Goal: Task Accomplishment & Management: Manage account settings

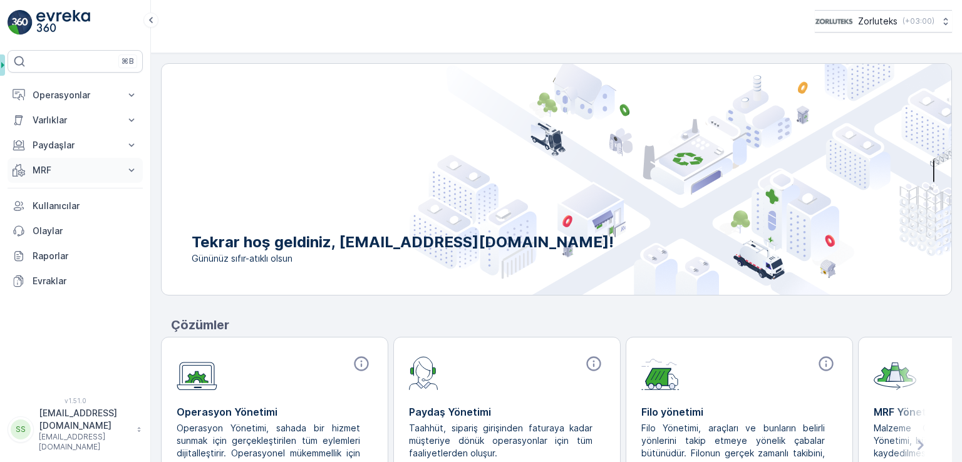
click at [68, 174] on p "MRF" at bounding box center [75, 170] width 85 height 13
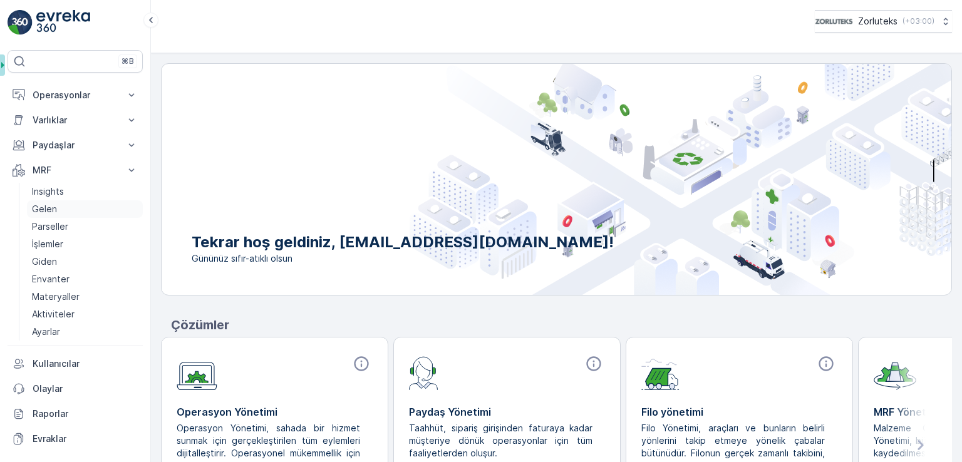
click at [66, 204] on link "Gelen" at bounding box center [85, 210] width 116 height 18
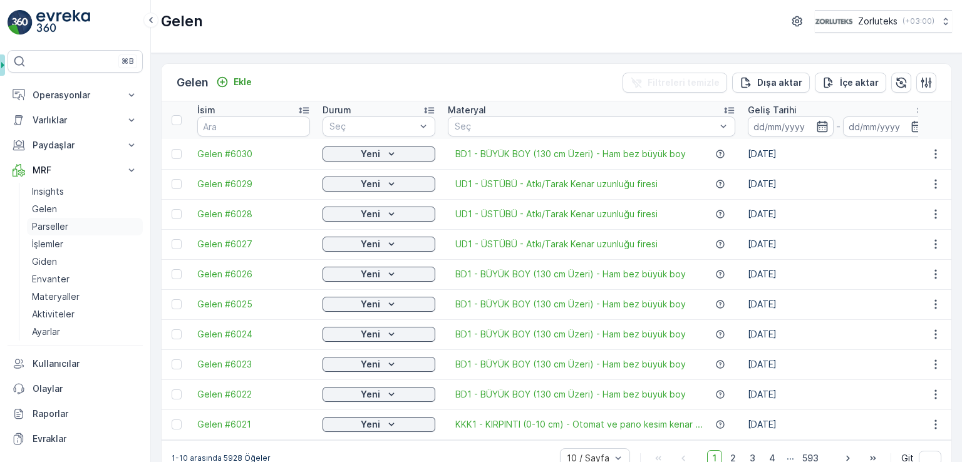
click at [58, 224] on p "Parseller" at bounding box center [50, 227] width 36 height 13
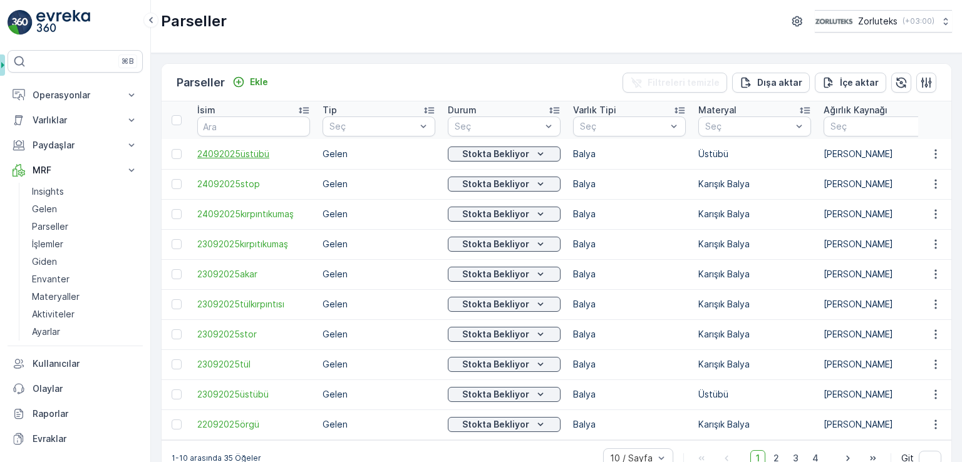
click at [258, 157] on span "24092025üstübü" at bounding box center [253, 154] width 113 height 13
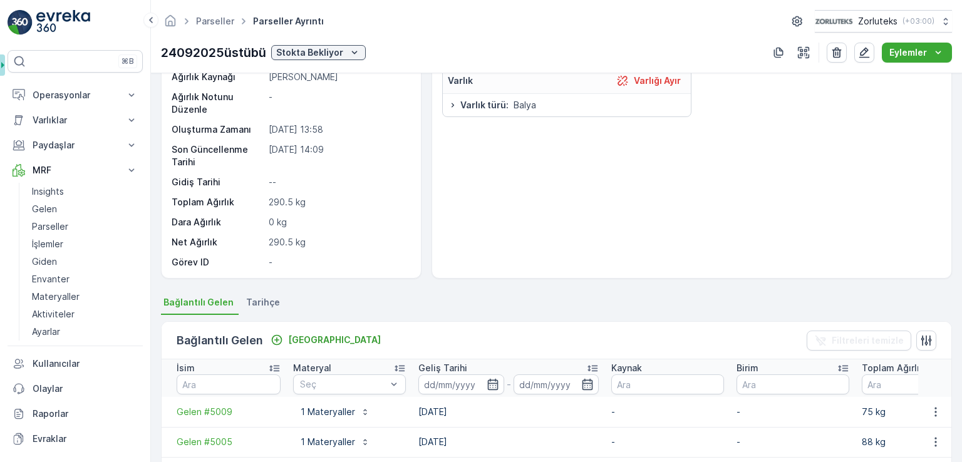
scroll to position [125, 0]
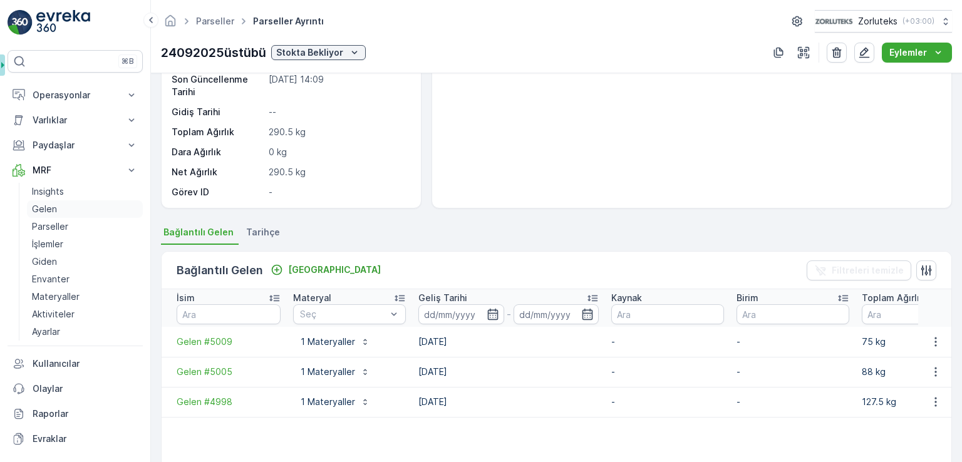
click at [58, 207] on link "Gelen" at bounding box center [85, 210] width 116 height 18
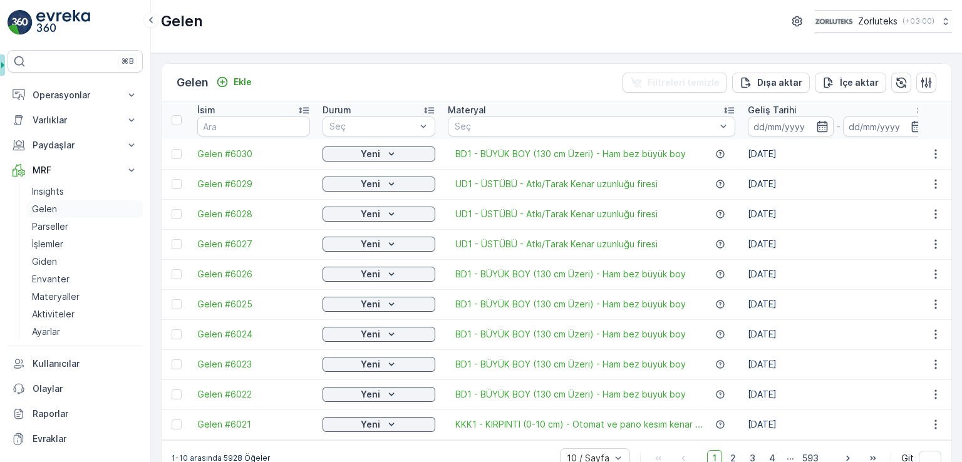
click at [63, 206] on link "Gelen" at bounding box center [85, 210] width 116 height 18
click at [263, 127] on input "text" at bounding box center [253, 127] width 113 height 20
type input "5070"
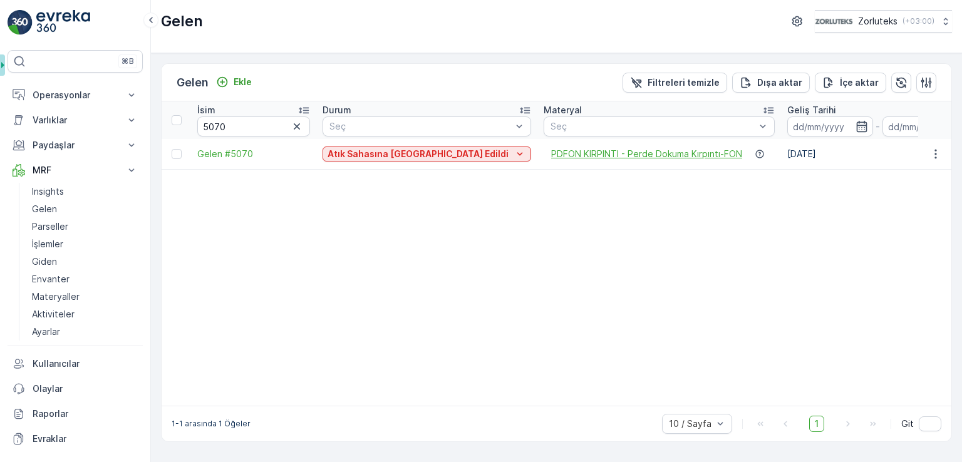
click at [608, 156] on span "PDFON KIRPINTI - Perde Dokuma Kırpıntı-FON" at bounding box center [646, 154] width 191 height 13
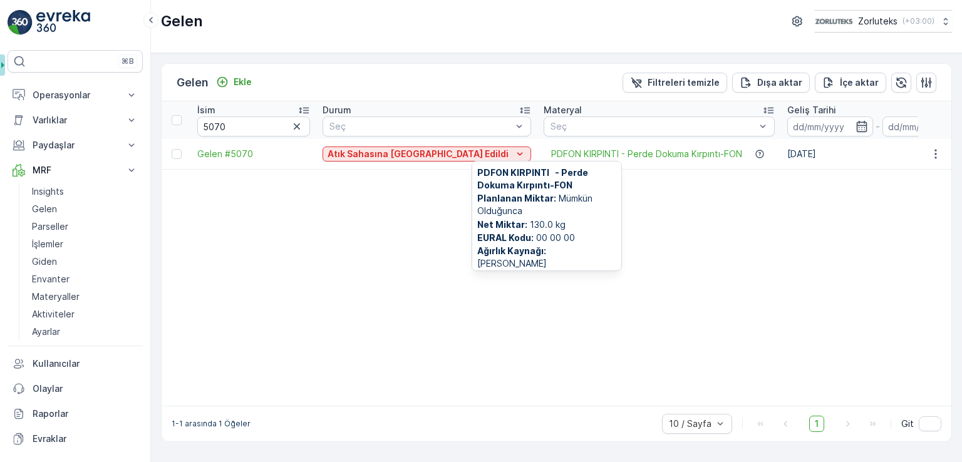
click at [223, 160] on td "Gelen #5070" at bounding box center [253, 154] width 125 height 30
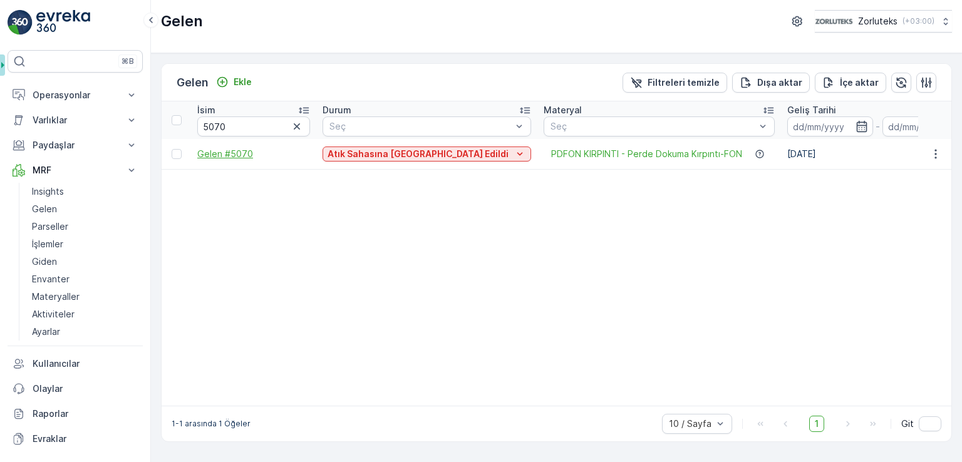
click at [224, 156] on span "Gelen #5070" at bounding box center [253, 154] width 113 height 13
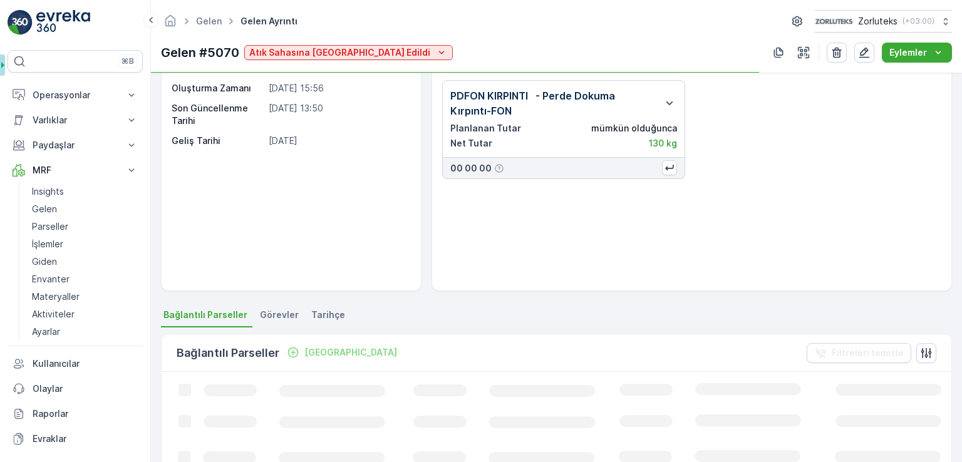
scroll to position [125, 0]
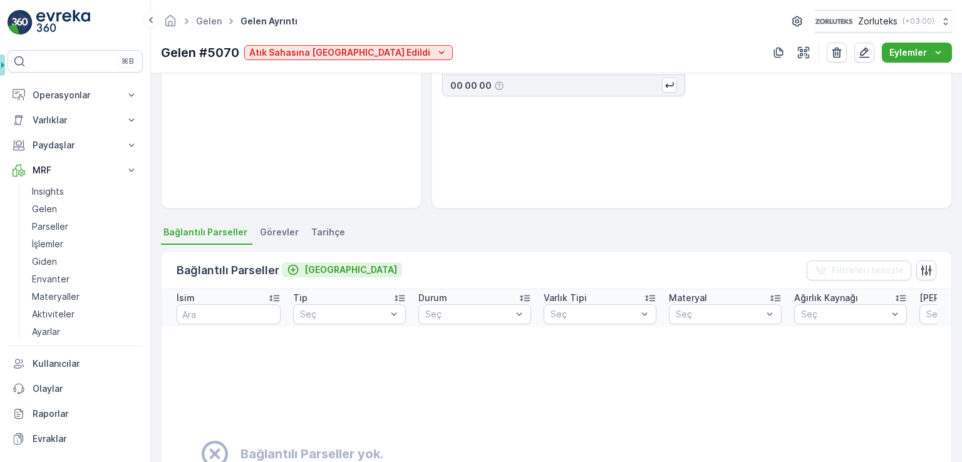
click at [316, 269] on p "[GEOGRAPHIC_DATA]" at bounding box center [351, 270] width 93 height 13
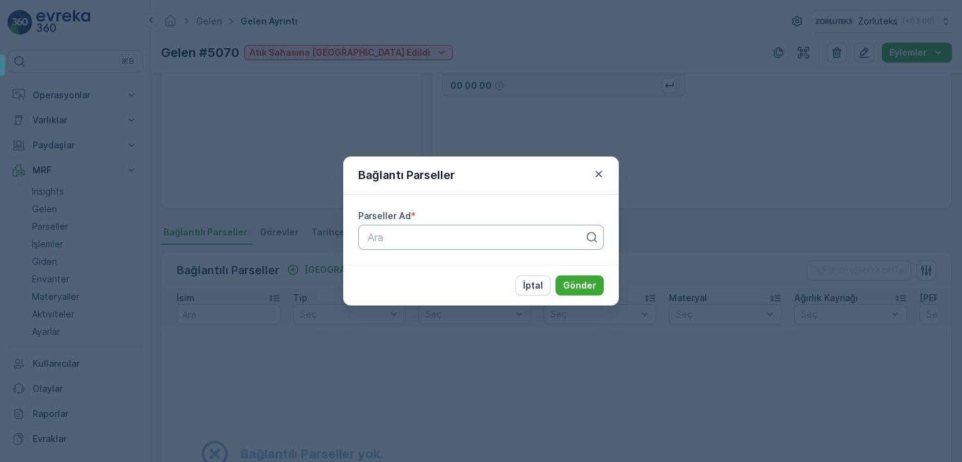
click at [399, 237] on div at bounding box center [476, 237] width 219 height 11
type input "2409"
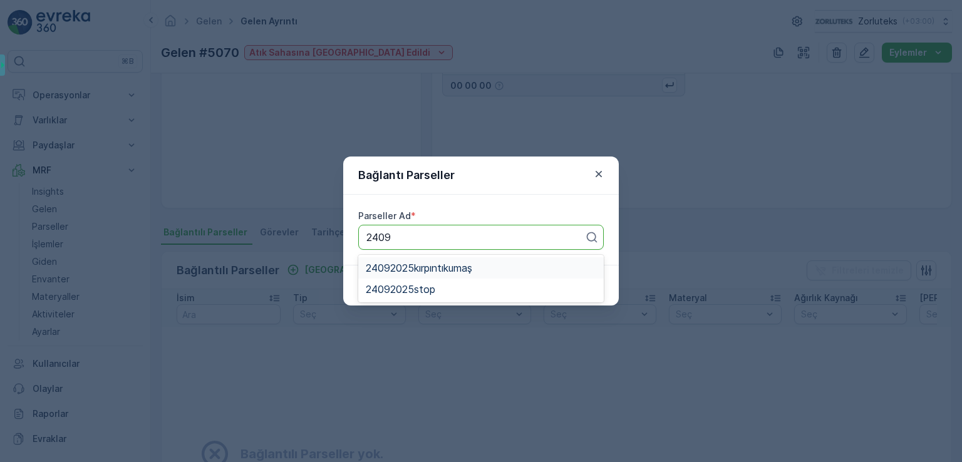
click at [442, 264] on span "24092025kırpıntıkumaş" at bounding box center [419, 268] width 107 height 11
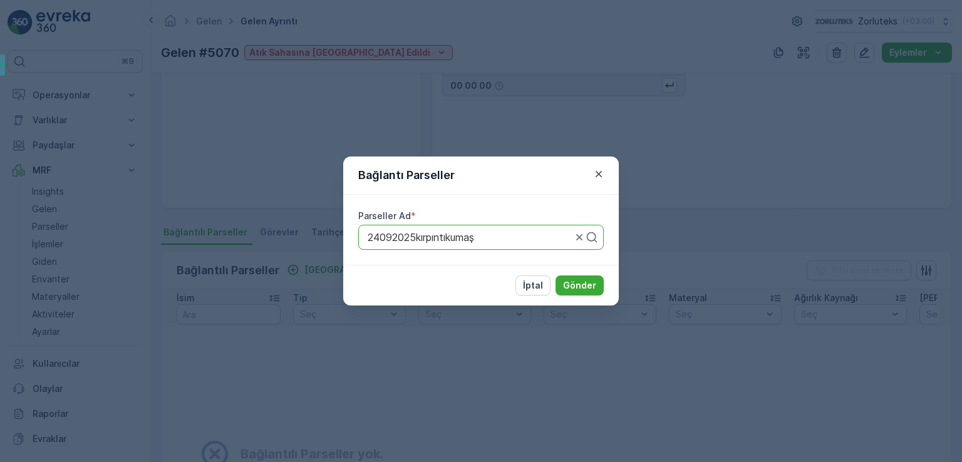
click at [604, 177] on icon "button" at bounding box center [599, 174] width 13 height 13
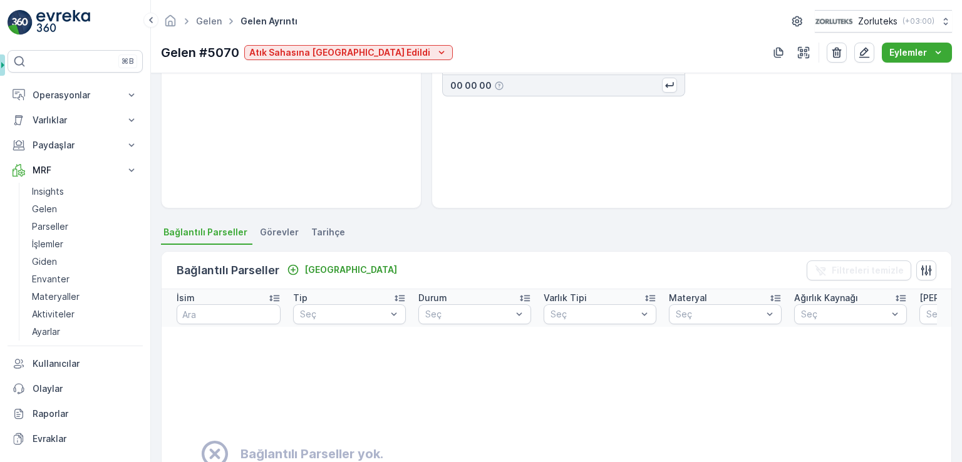
scroll to position [0, 0]
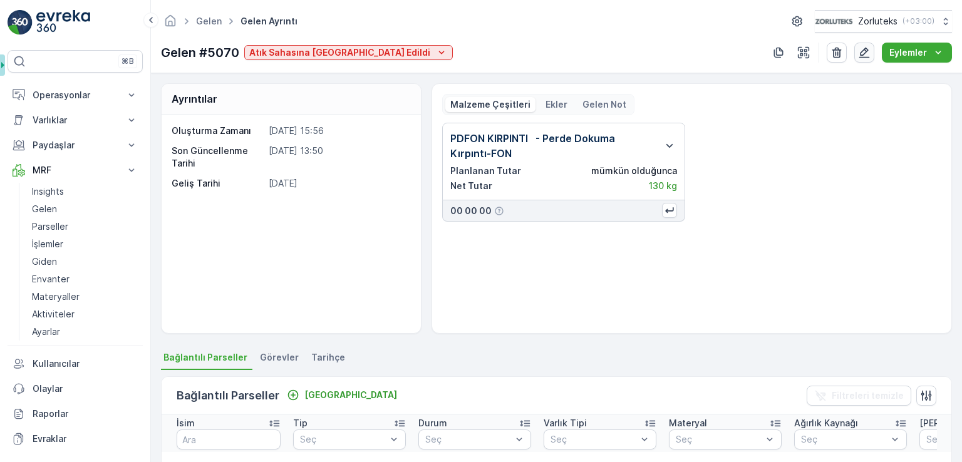
click at [867, 53] on icon "button" at bounding box center [864, 52] width 13 height 13
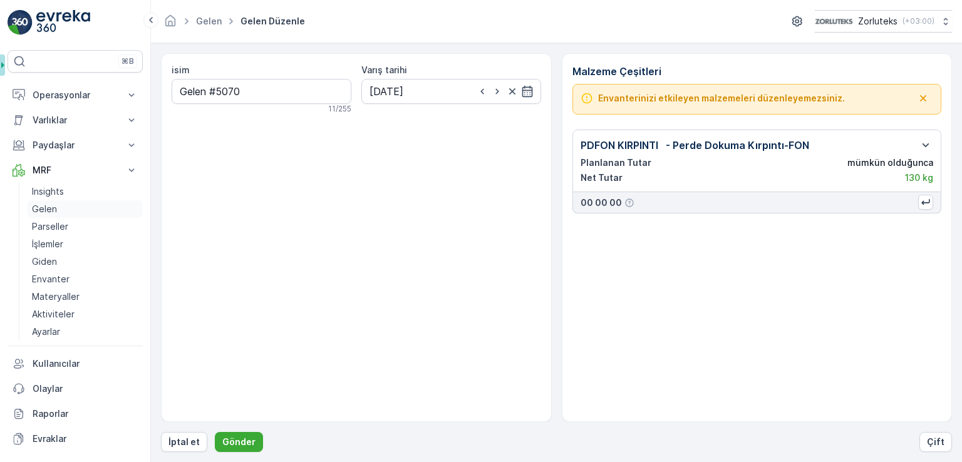
click at [44, 208] on p "Gelen" at bounding box center [44, 209] width 25 height 13
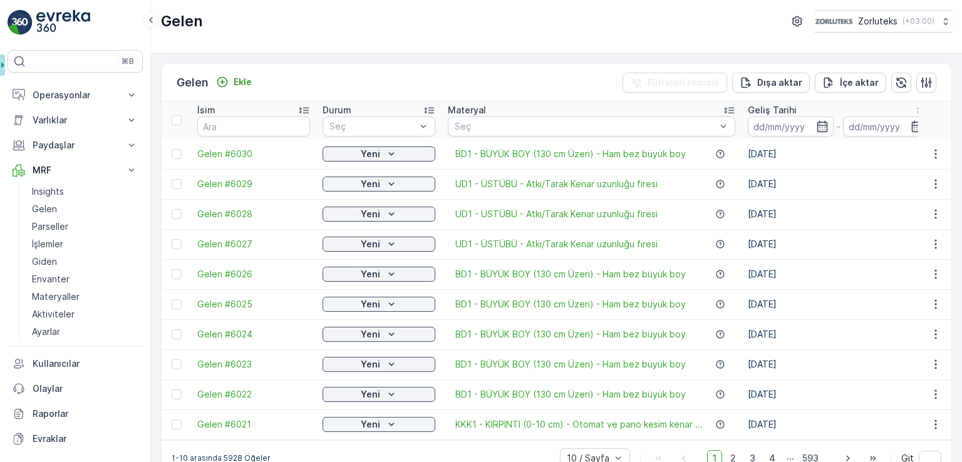
click at [665, 97] on div "Gelen Ekle Filtreleri temizle Dışa aktar İçe aktar" at bounding box center [557, 83] width 790 height 38
click at [270, 135] on input "text" at bounding box center [253, 127] width 113 height 20
type input "5070"
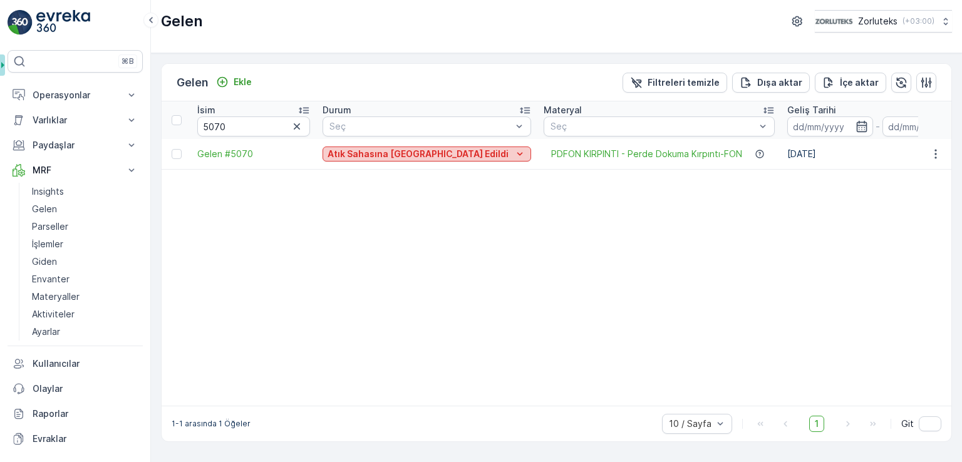
click at [401, 153] on p "Atık Sahasına [GEOGRAPHIC_DATA] Edildi" at bounding box center [418, 154] width 181 height 13
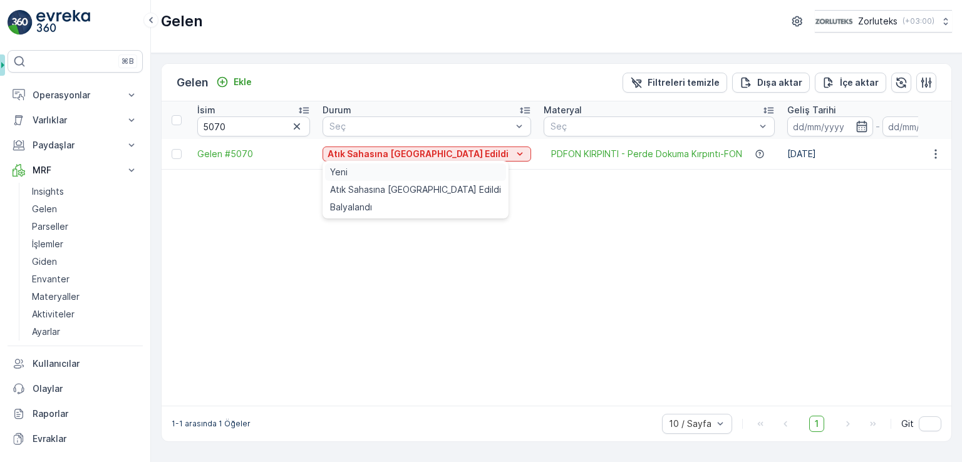
click at [395, 177] on div "Yeni" at bounding box center [415, 173] width 181 height 18
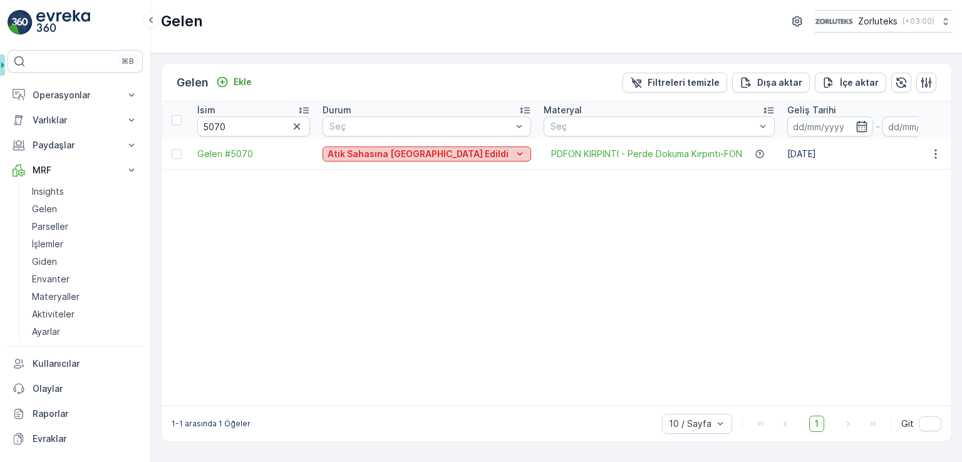
click at [407, 157] on p "Atık Sahasına [GEOGRAPHIC_DATA] Edildi" at bounding box center [418, 154] width 181 height 13
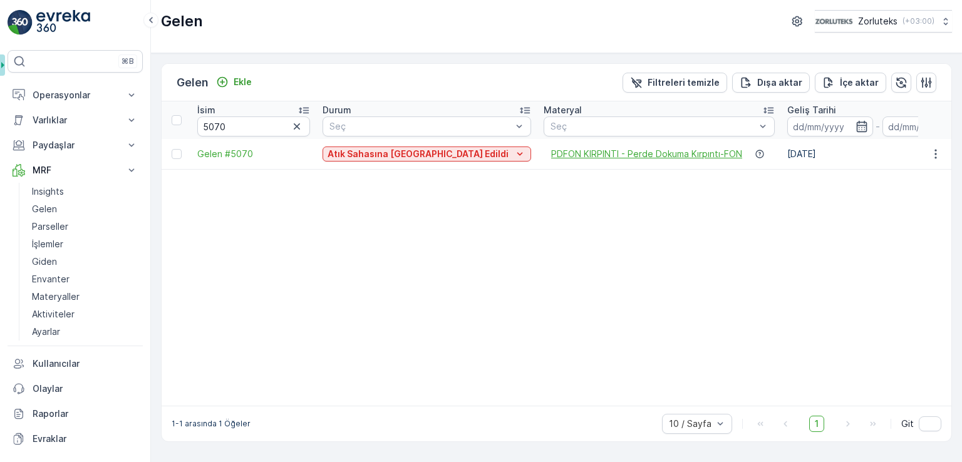
click at [551, 154] on span "PDFON KIRPINTI - Perde Dokuma Kırpıntı-FON" at bounding box center [646, 154] width 191 height 13
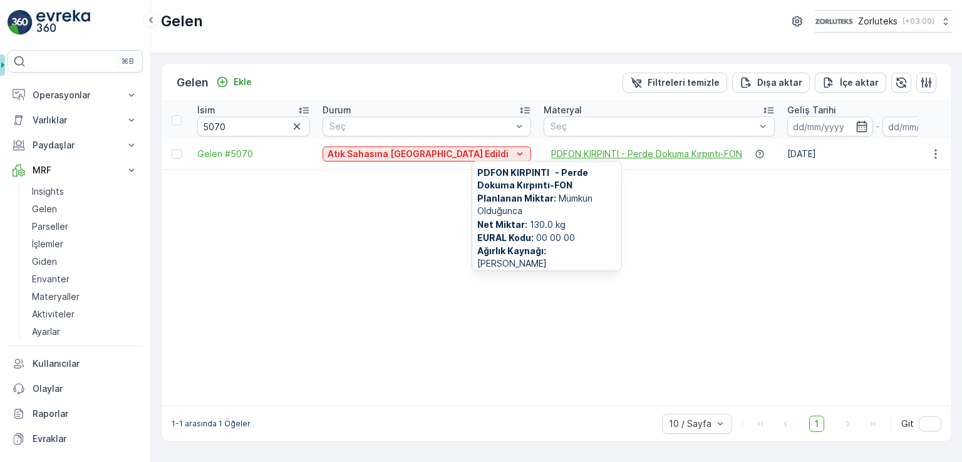
click at [642, 154] on span "PDFON KIRPINTI - Perde Dokuma Kırpıntı-FON" at bounding box center [646, 154] width 191 height 13
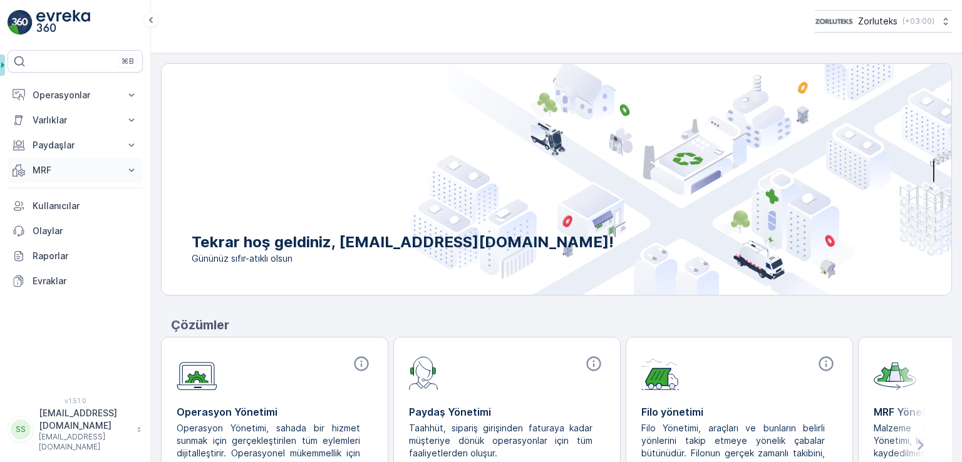
click at [59, 166] on p "MRF" at bounding box center [75, 170] width 85 height 13
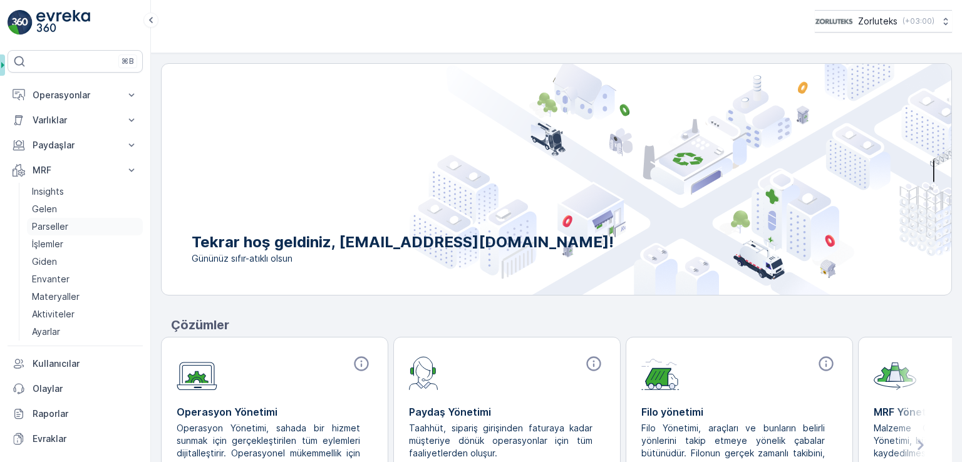
click at [59, 222] on p "Parseller" at bounding box center [50, 227] width 36 height 13
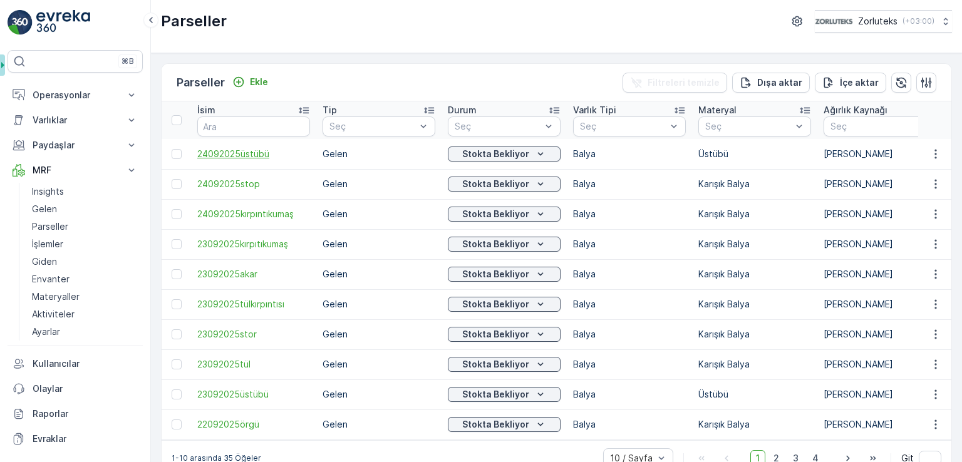
click at [256, 157] on span "24092025üstübü" at bounding box center [253, 154] width 113 height 13
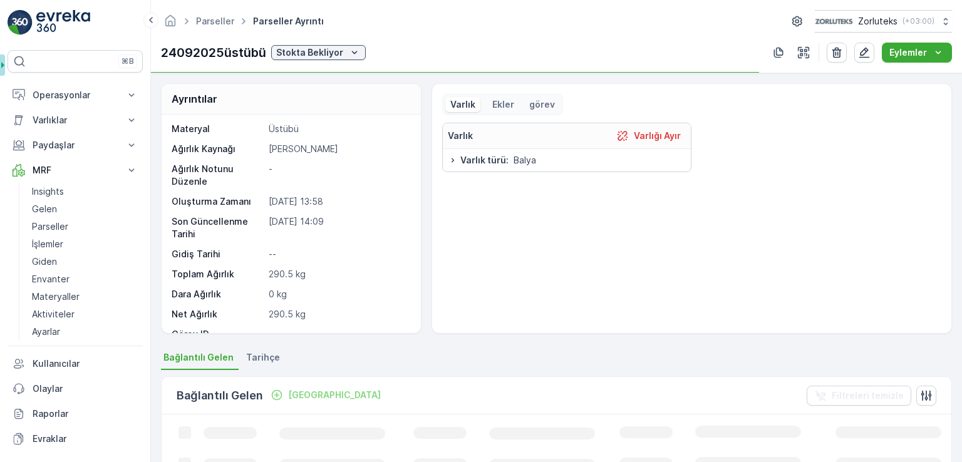
scroll to position [59, 0]
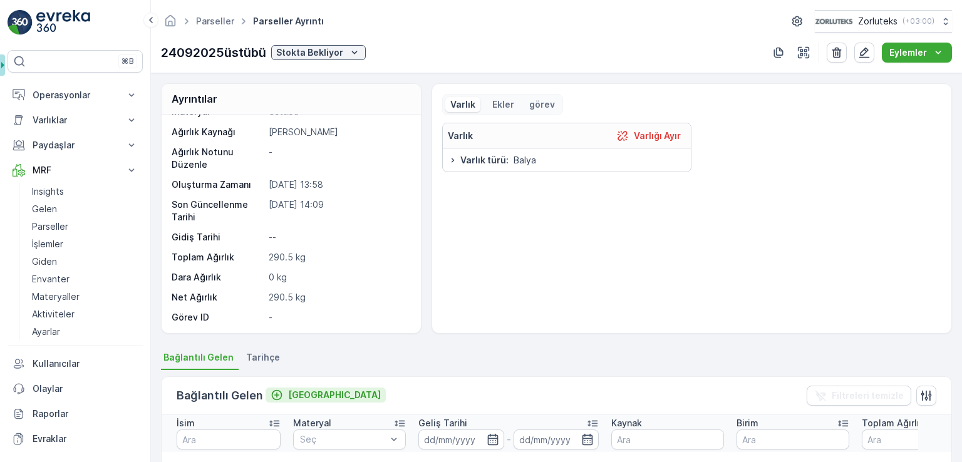
click at [288, 398] on p "[GEOGRAPHIC_DATA]" at bounding box center [334, 395] width 93 height 13
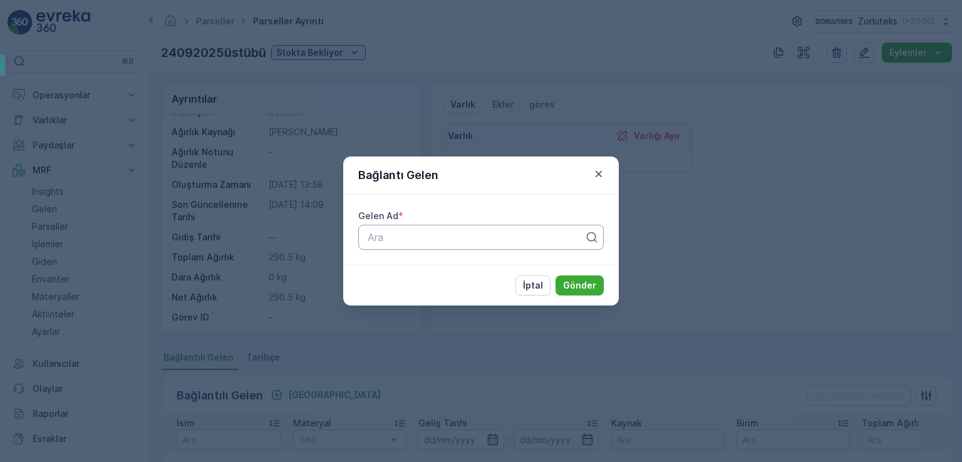
click at [445, 241] on div at bounding box center [476, 237] width 219 height 11
type input "5070"
click at [464, 244] on div at bounding box center [481, 237] width 246 height 25
click at [601, 174] on icon "button" at bounding box center [599, 174] width 13 height 13
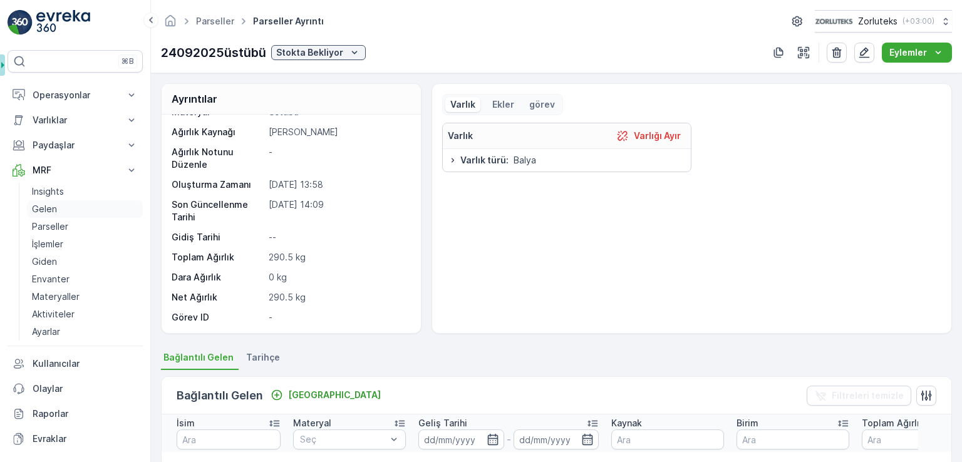
click at [77, 206] on link "Gelen" at bounding box center [85, 210] width 116 height 18
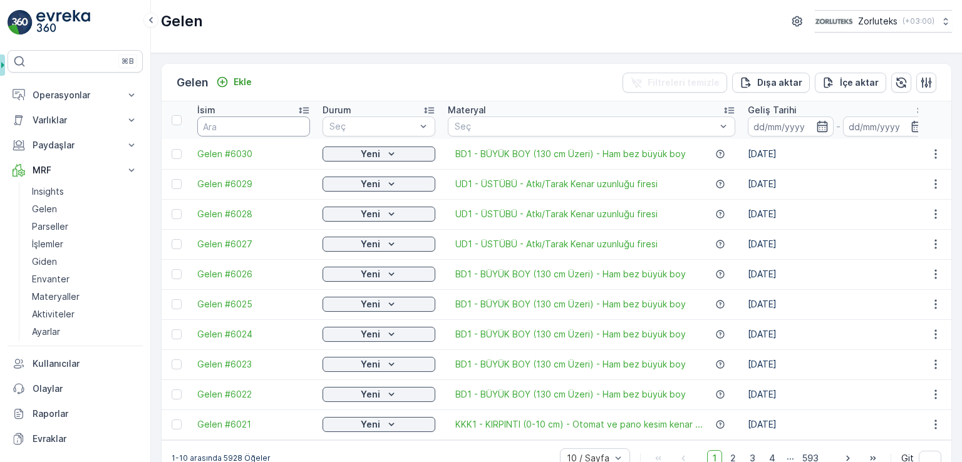
click at [246, 126] on input "text" at bounding box center [253, 127] width 113 height 20
type input "5070"
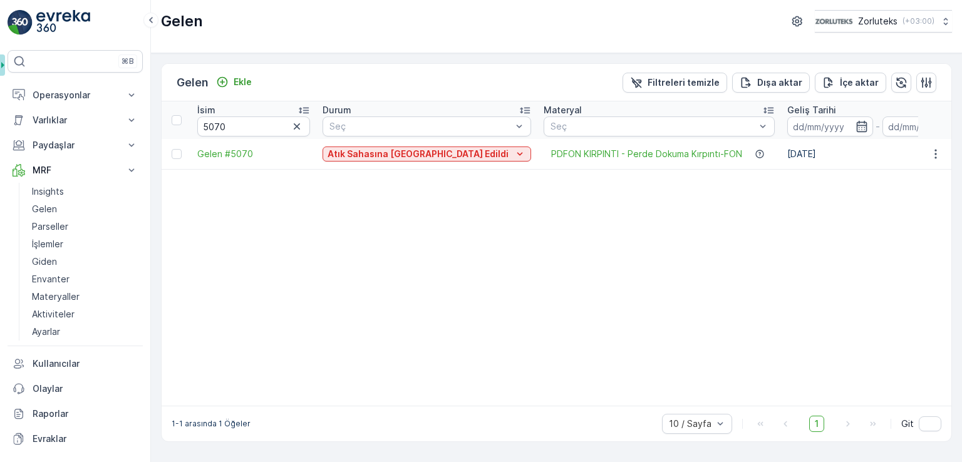
click at [229, 155] on span "Gelen #5070" at bounding box center [253, 154] width 113 height 13
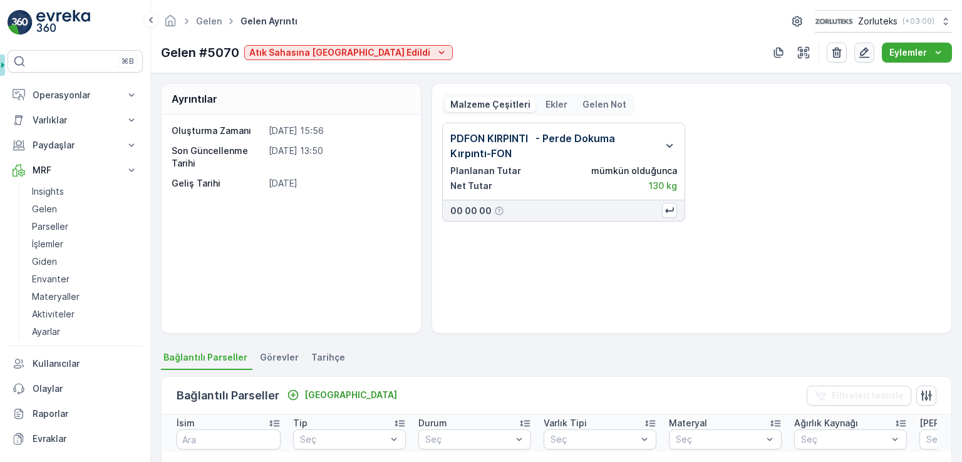
click at [865, 53] on icon "button" at bounding box center [865, 53] width 11 height 11
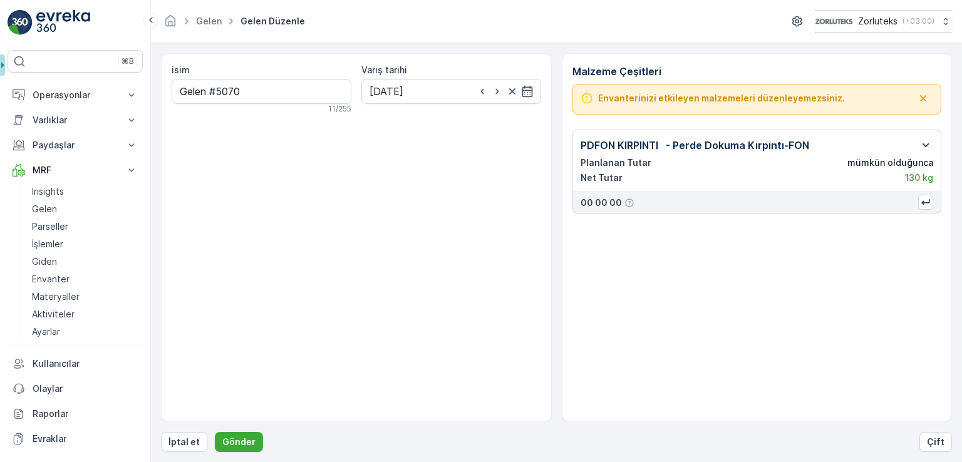
click at [926, 146] on icon "button" at bounding box center [926, 145] width 7 height 4
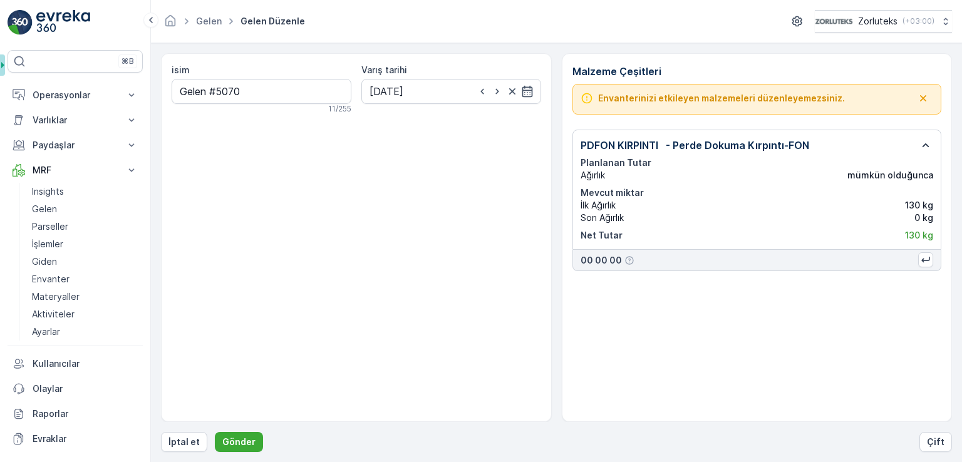
click at [68, 199] on link "Insights" at bounding box center [85, 192] width 116 height 18
click at [61, 205] on link "Gelen" at bounding box center [85, 210] width 116 height 18
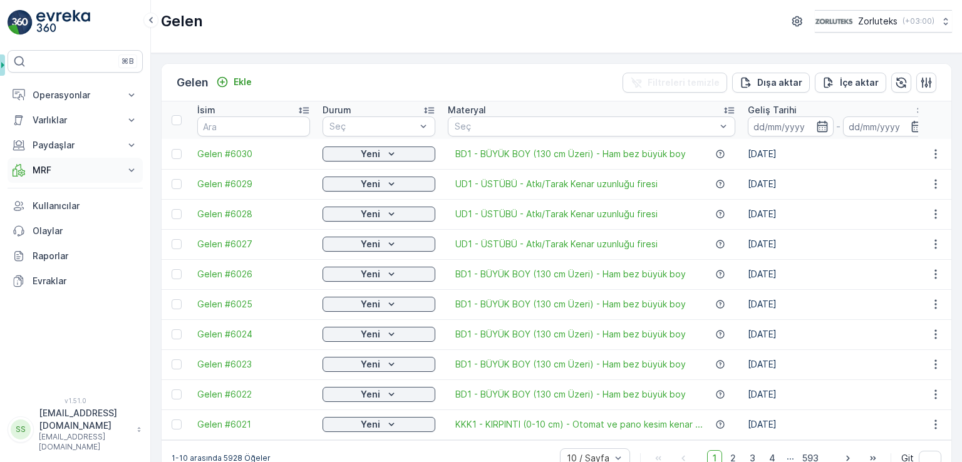
click at [55, 177] on button "MRF" at bounding box center [75, 170] width 135 height 25
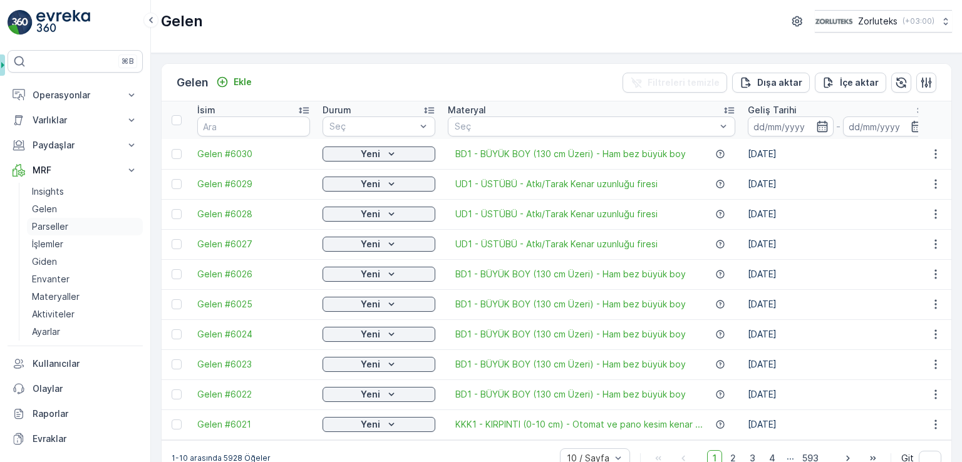
click at [57, 227] on p "Parseller" at bounding box center [50, 227] width 36 height 13
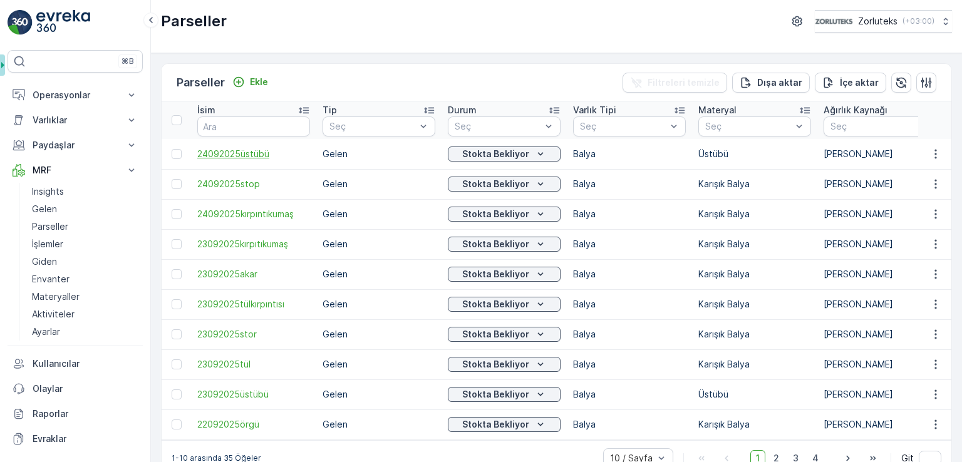
click at [238, 155] on span "24092025üstübü" at bounding box center [253, 154] width 113 height 13
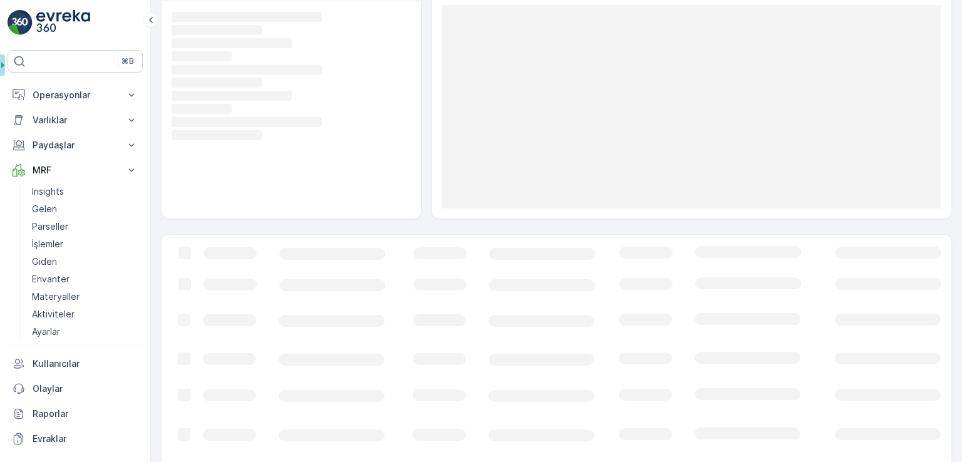
scroll to position [117, 0]
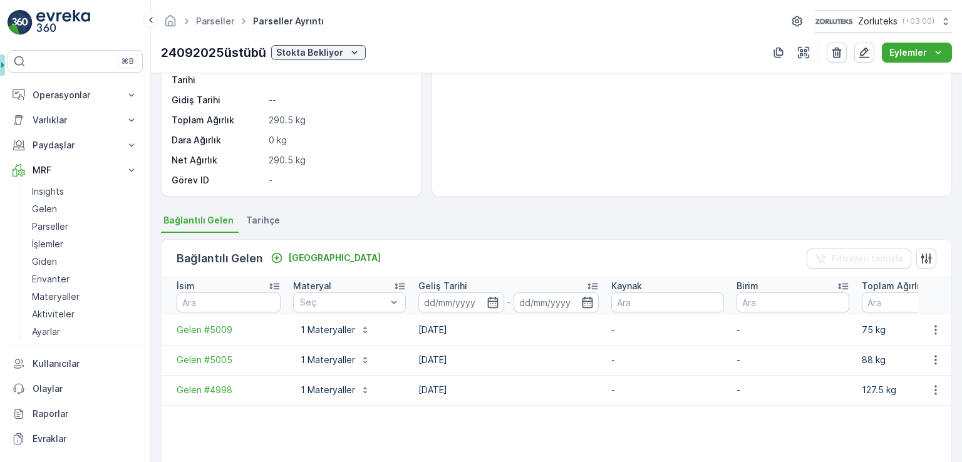
scroll to position [63, 0]
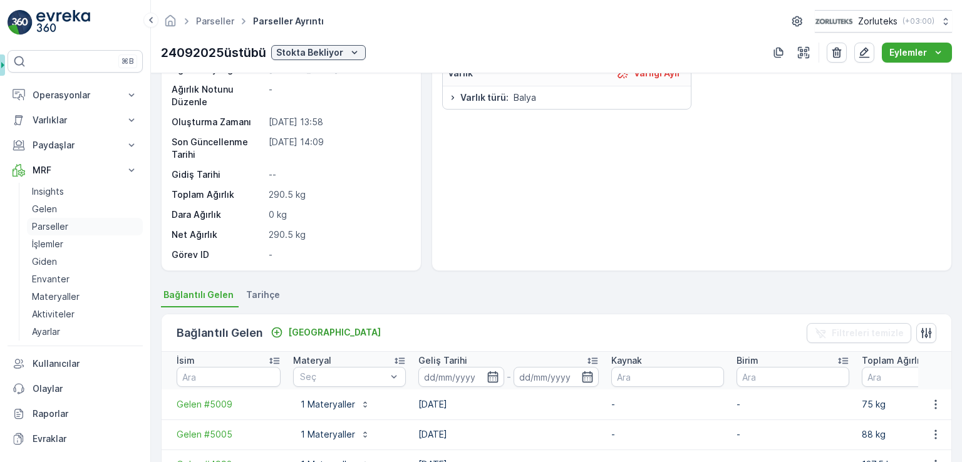
click at [44, 226] on p "Parseller" at bounding box center [50, 227] width 36 height 13
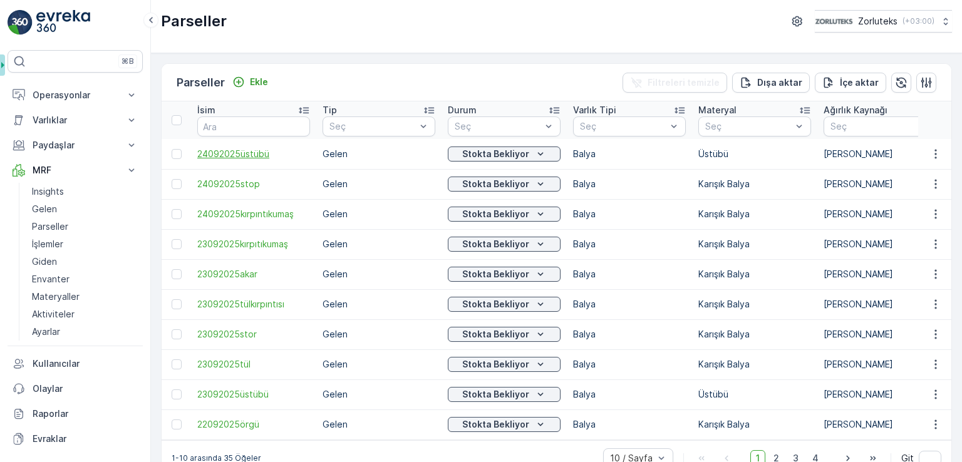
click at [258, 151] on span "24092025üstübü" at bounding box center [253, 154] width 113 height 13
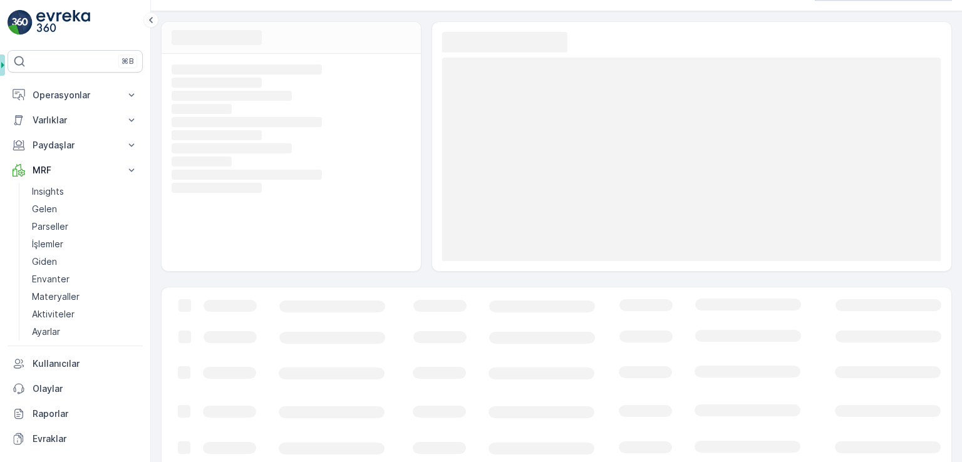
scroll to position [63, 0]
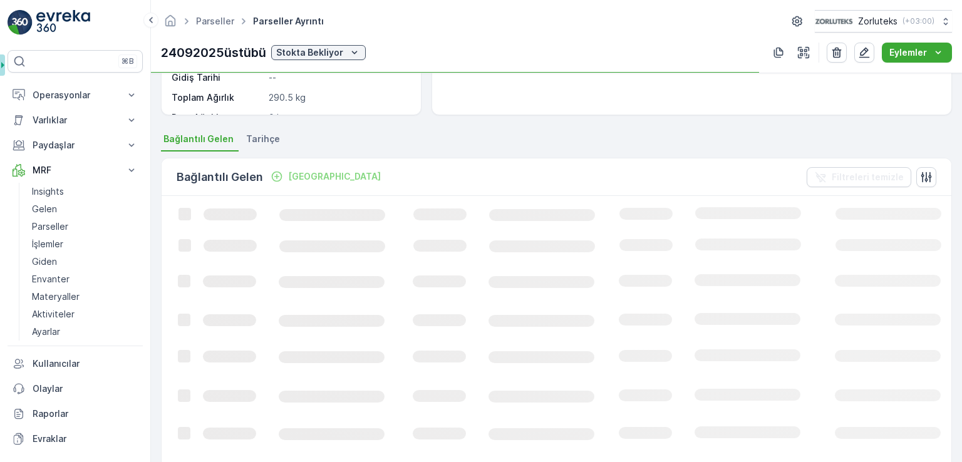
scroll to position [251, 0]
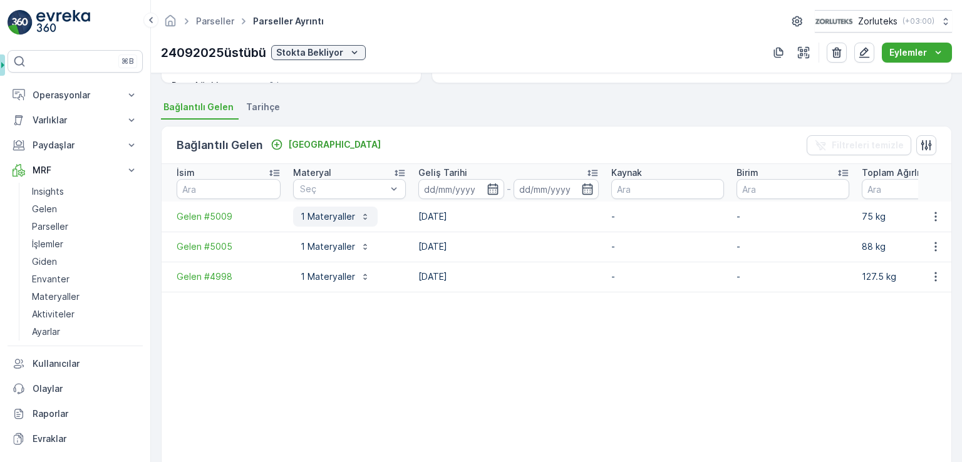
click at [323, 214] on p "1 Materyaller" at bounding box center [328, 217] width 55 height 13
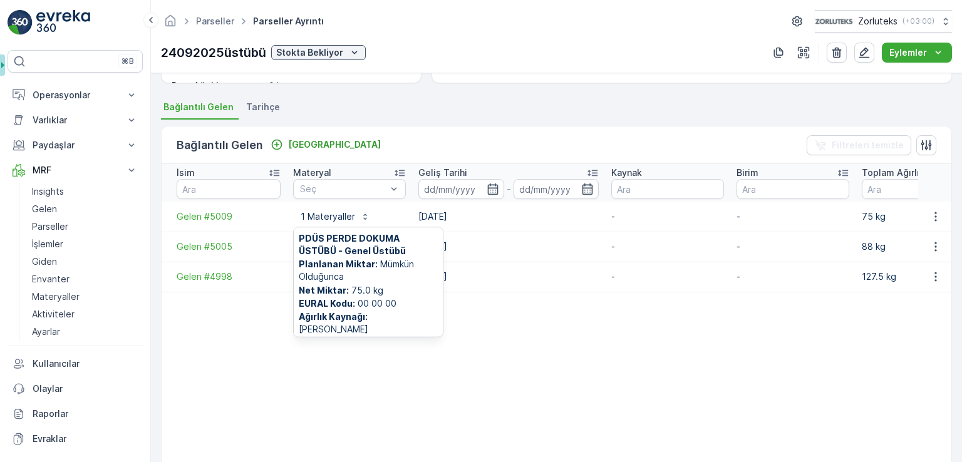
click at [486, 377] on table "İsim Materyal Seç Geliş Tarihi - Kaynak Birim Toplam Ağırlık Dara Ağırlık Net A…" at bounding box center [776, 320] width 1229 height 312
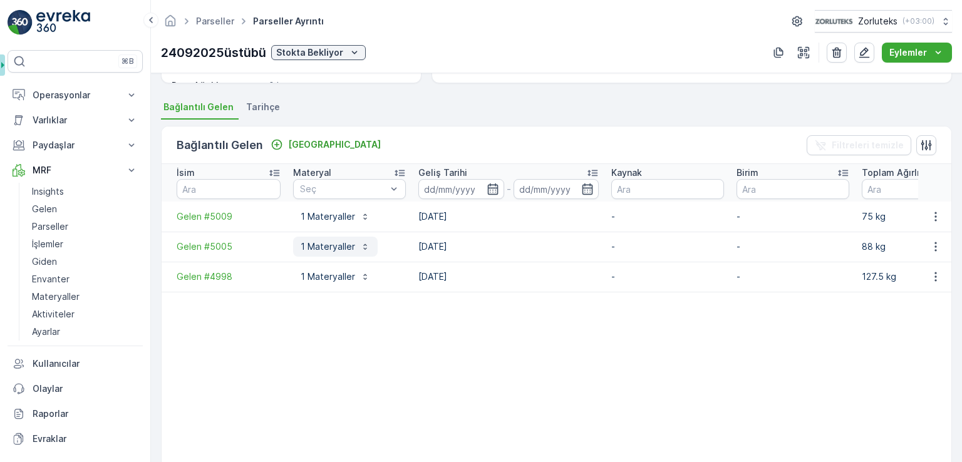
click at [357, 244] on div "1 Materyaller" at bounding box center [336, 247] width 70 height 13
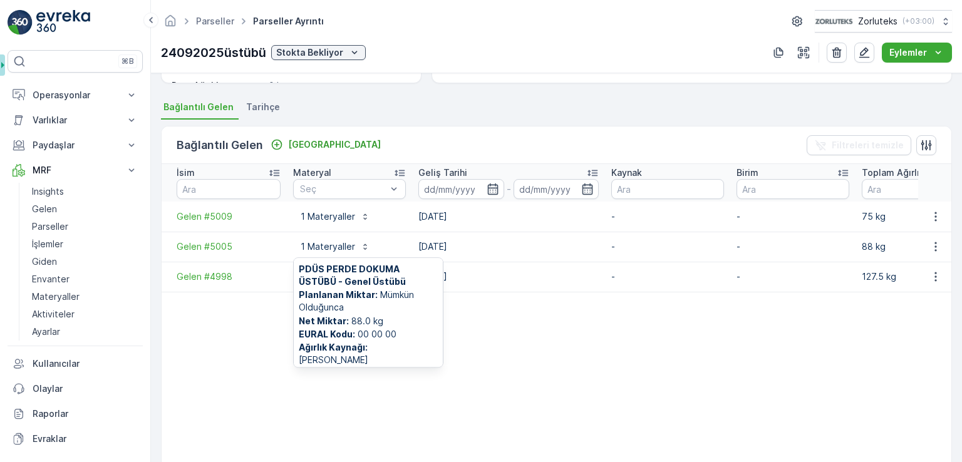
click at [531, 364] on table "İsim Materyal Seç Geliş Tarihi - Kaynak Birim Toplam Ağırlık Dara Ağırlık Net A…" at bounding box center [776, 320] width 1229 height 312
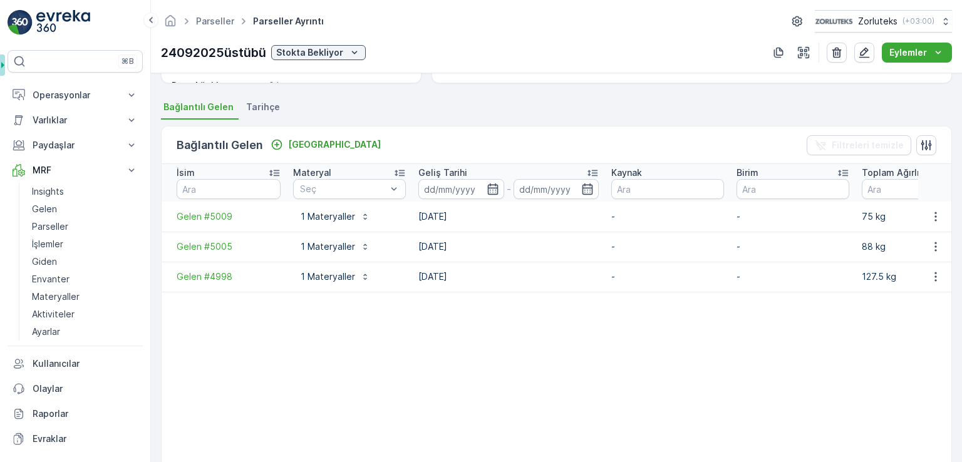
click at [342, 286] on td "1 Materyaller" at bounding box center [349, 277] width 125 height 30
click at [339, 276] on p "1 Materyaller" at bounding box center [328, 277] width 55 height 13
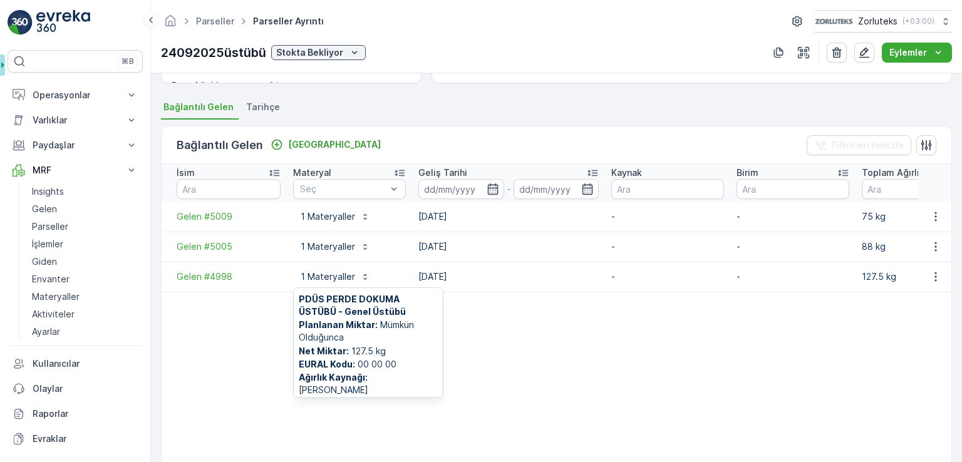
click at [526, 335] on table "İsim Materyal Seç Geliş Tarihi - Kaynak Birim Toplam Ağırlık Dara Ağırlık Net A…" at bounding box center [776, 320] width 1229 height 312
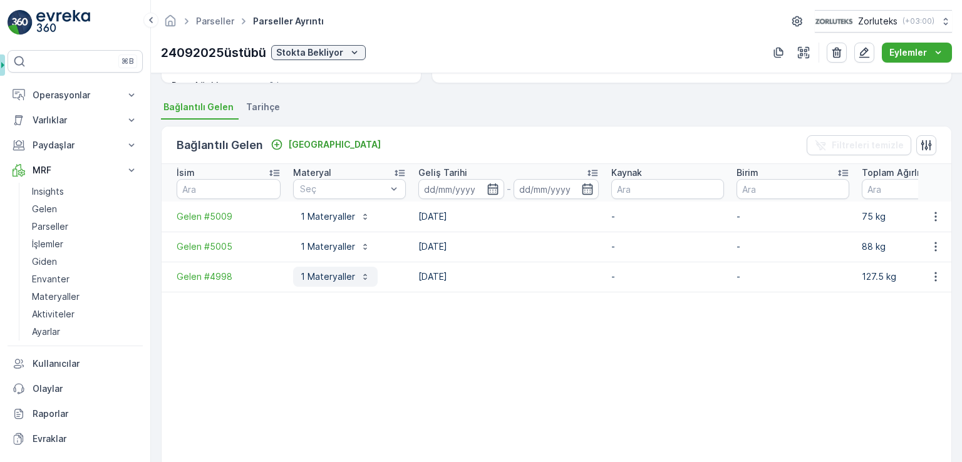
click at [343, 276] on p "1 Materyaller" at bounding box center [328, 277] width 55 height 13
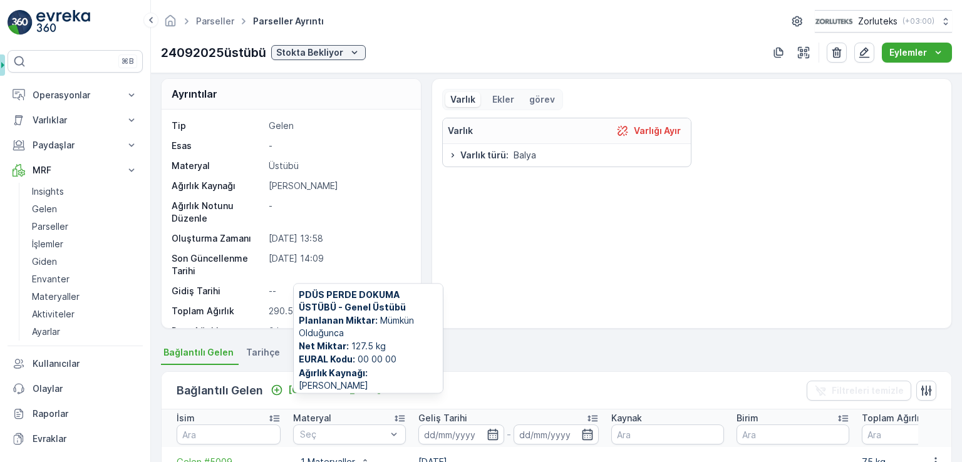
scroll to position [0, 0]
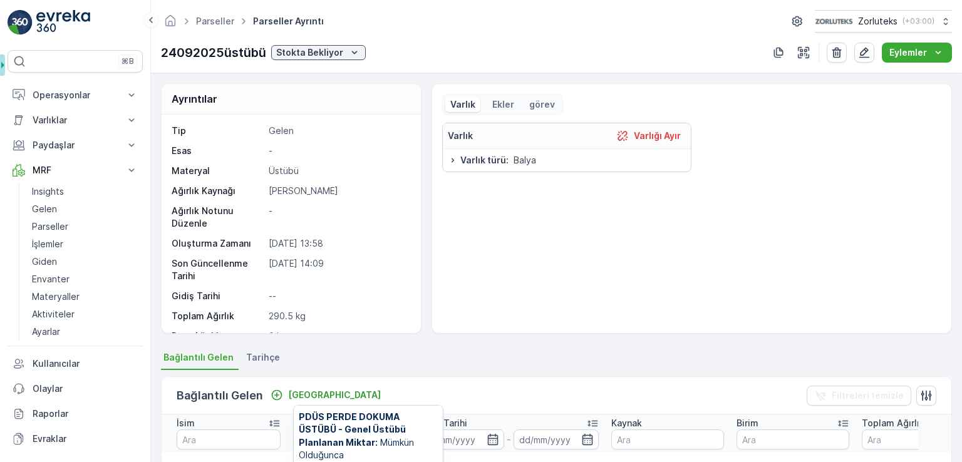
click at [523, 321] on div "Varlık Varlığı Ayır Varlık türü : Balya" at bounding box center [691, 223] width 499 height 201
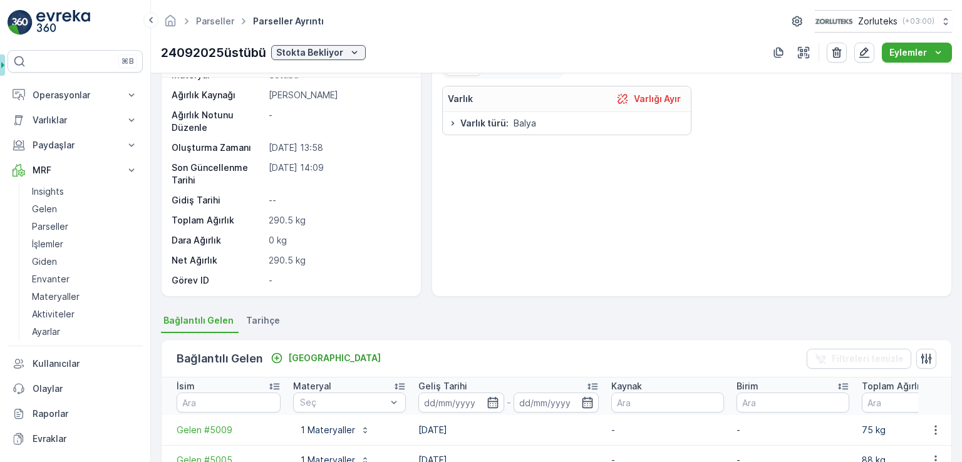
scroll to position [188, 0]
